Goal: Navigation & Orientation: Find specific page/section

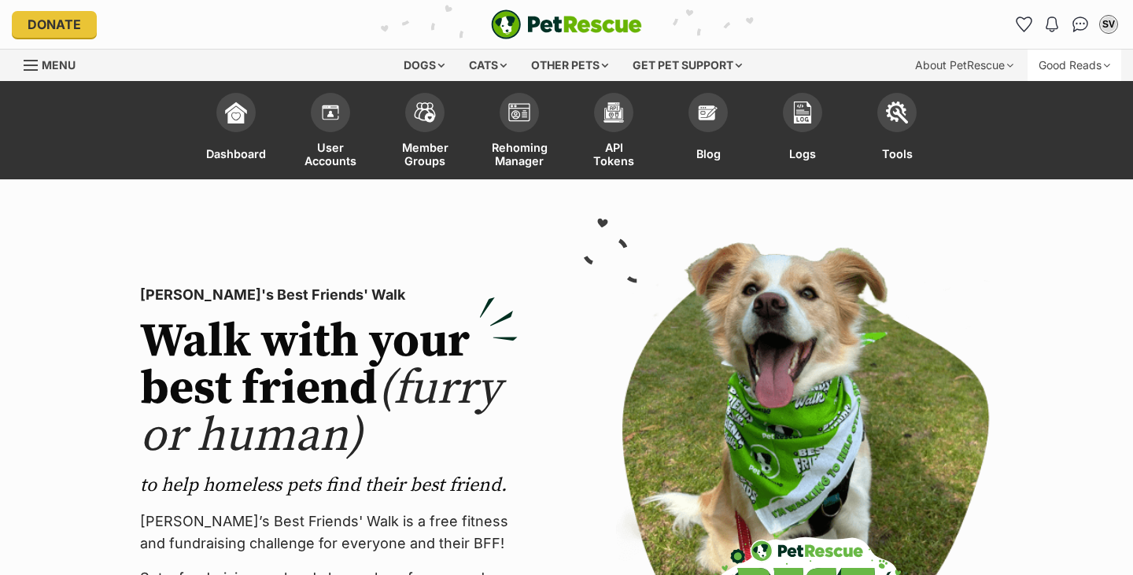
click at [1057, 61] on div "Good Reads" at bounding box center [1075, 65] width 94 height 31
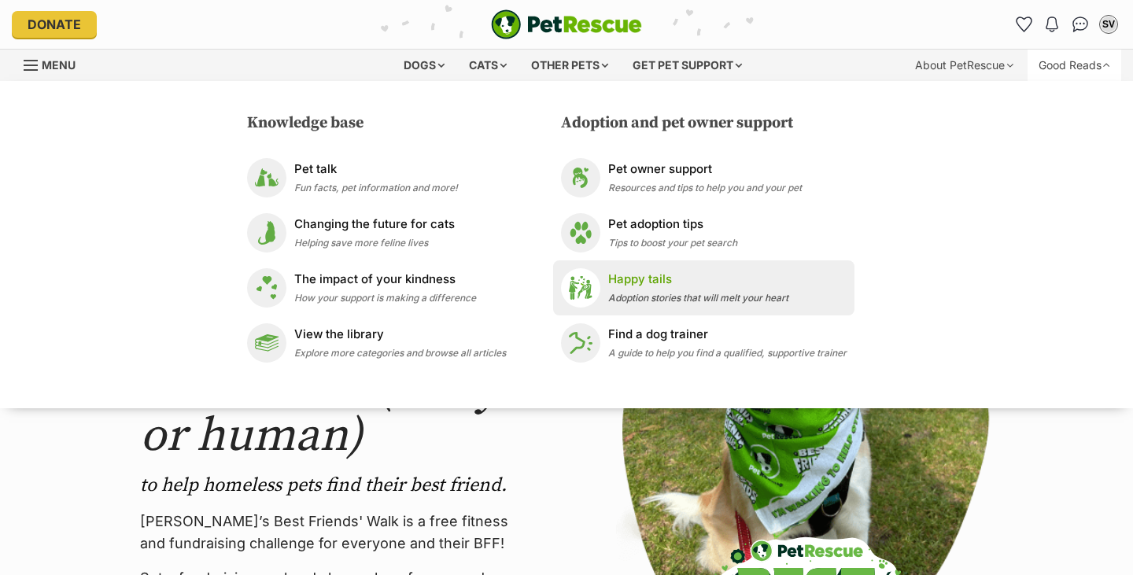
click at [628, 282] on p "Happy tails" at bounding box center [698, 280] width 180 height 18
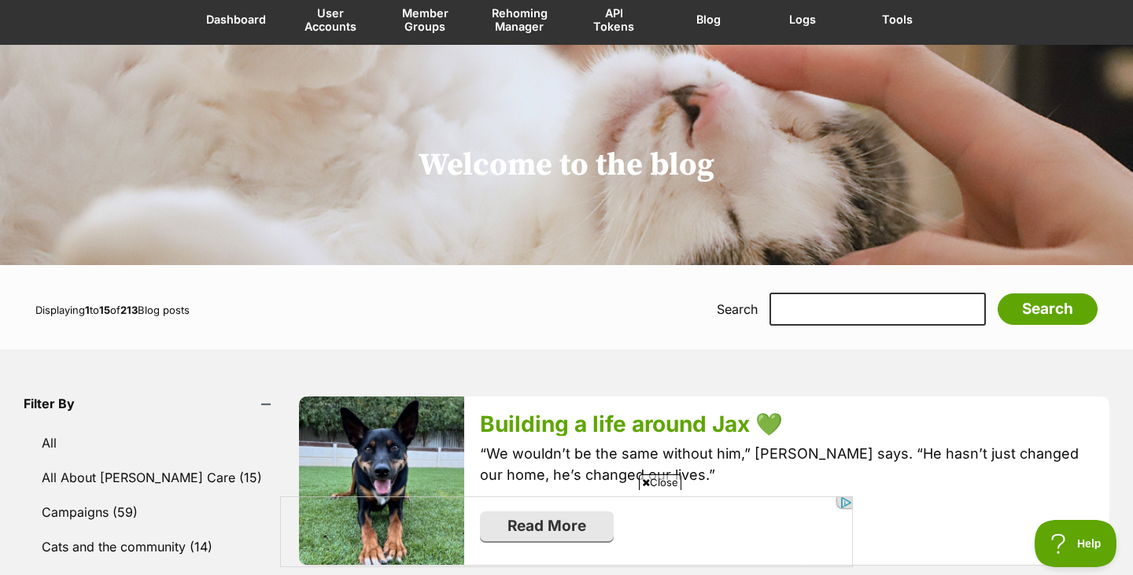
click at [592, 297] on form "Displaying 1 to 15 of 213 Blog posts Search Please Select All Food Donations Ca…" at bounding box center [566, 309] width 1062 height 33
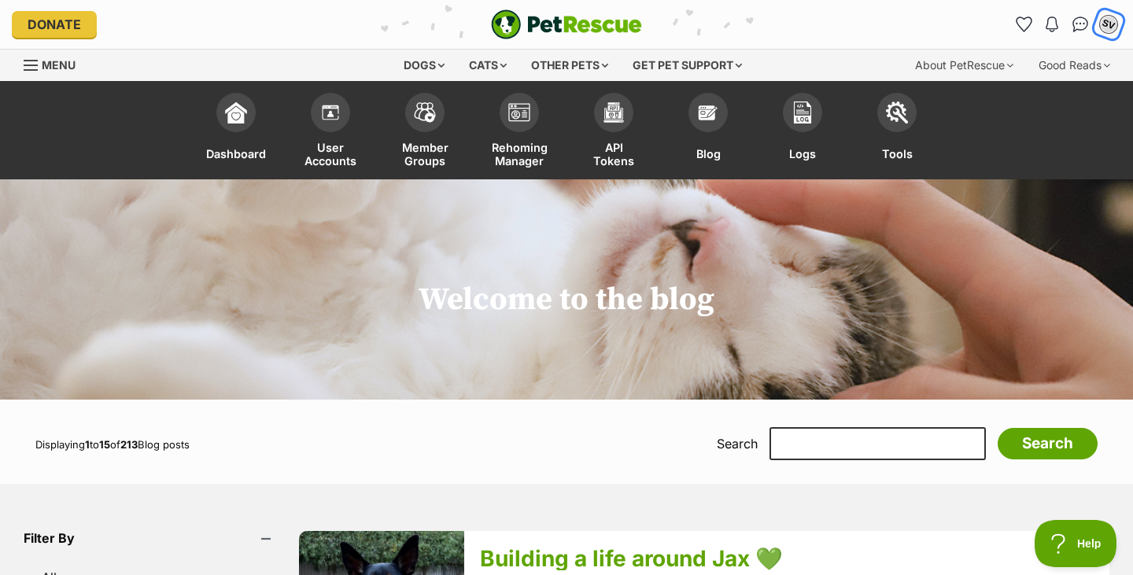
click at [1108, 29] on div "SV" at bounding box center [1108, 24] width 20 height 20
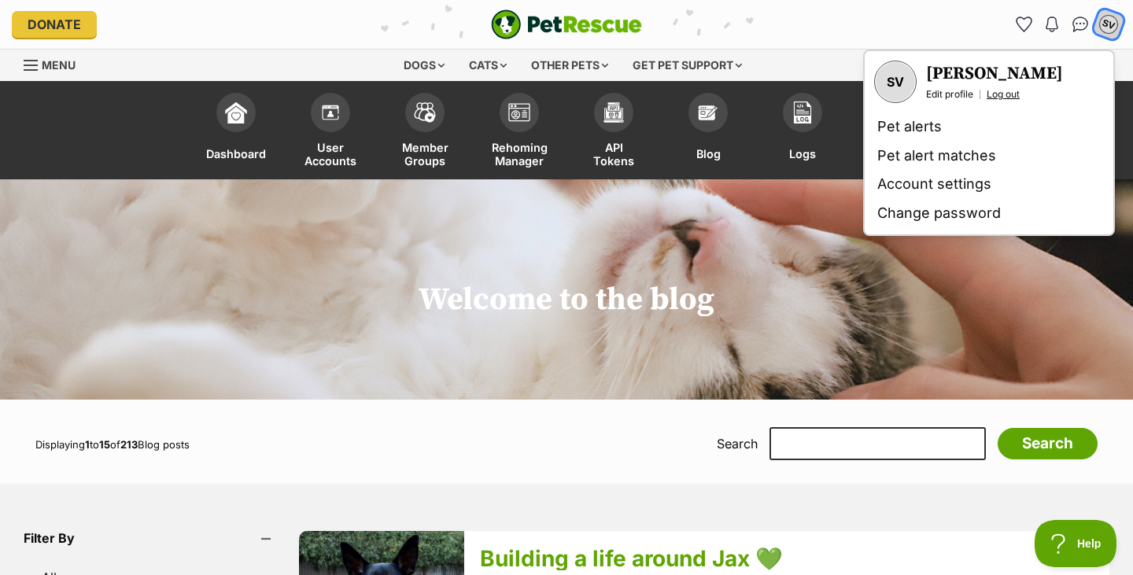
click at [1002, 94] on link "Log out" at bounding box center [1003, 94] width 33 height 13
